Goal: Task Accomplishment & Management: Complete application form

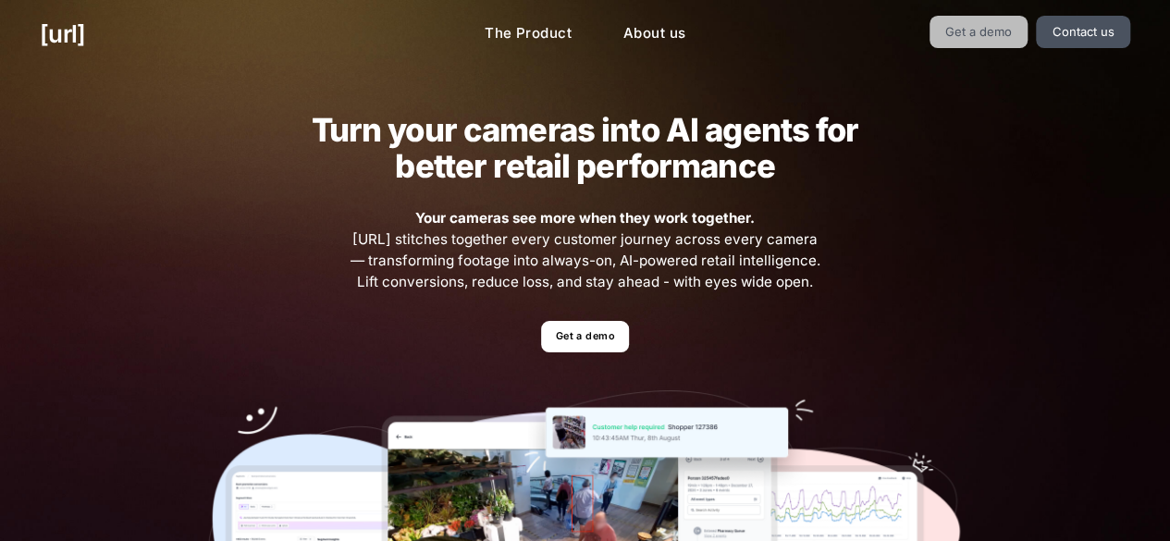
click at [998, 22] on link "Get a demo" at bounding box center [979, 32] width 99 height 32
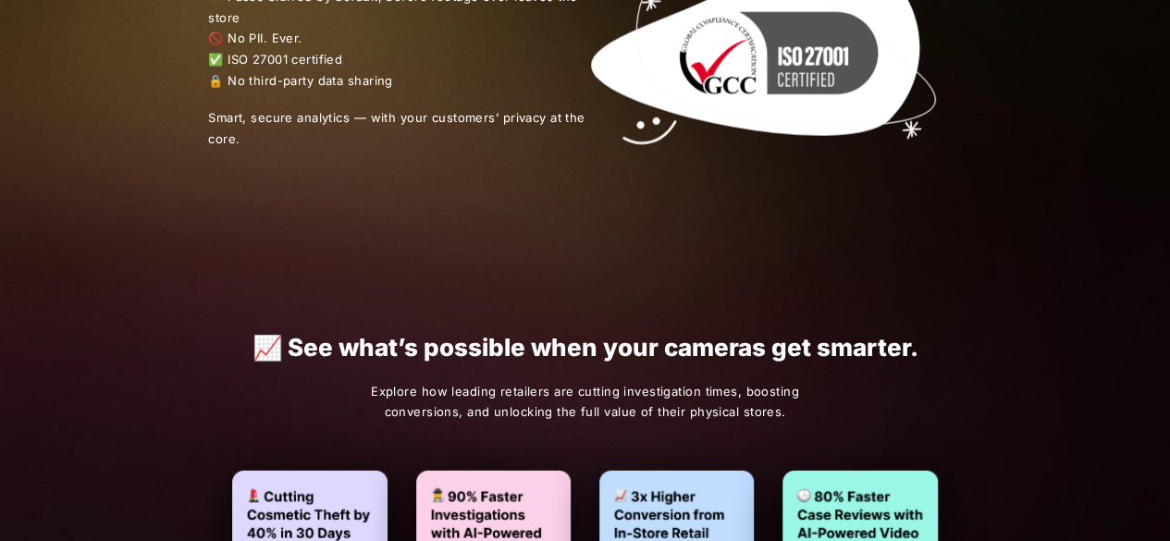
scroll to position [2331, 0]
